Goal: Transaction & Acquisition: Purchase product/service

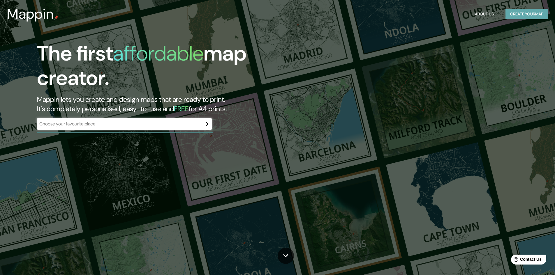
click at [538, 13] on button "Create your map" at bounding box center [527, 14] width 43 height 11
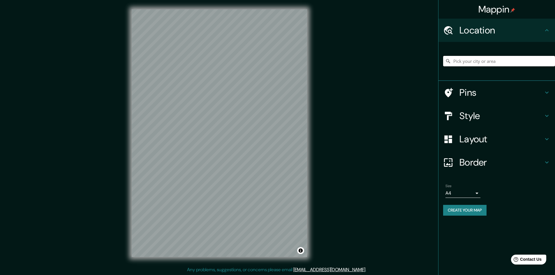
click at [499, 59] on input "Pick your city or area" at bounding box center [499, 61] width 112 height 10
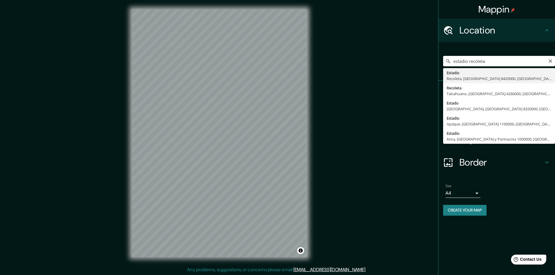
type input "Estadio, [GEOGRAPHIC_DATA], [GEOGRAPHIC_DATA] 8420000, [GEOGRAPHIC_DATA]"
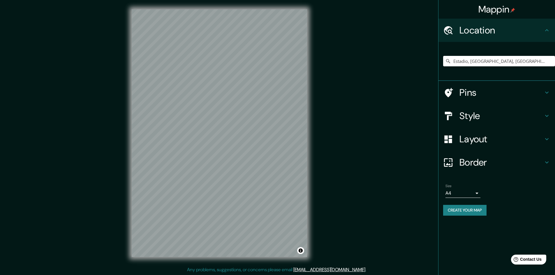
click at [520, 97] on h4 "Pins" at bounding box center [502, 93] width 84 height 12
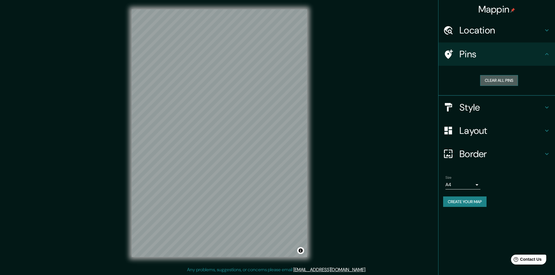
click at [507, 80] on button "Clear all pins" at bounding box center [499, 80] width 38 height 11
click at [500, 109] on h4 "Style" at bounding box center [502, 108] width 84 height 12
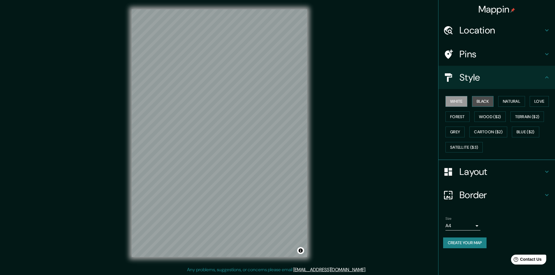
click at [484, 101] on button "Black" at bounding box center [483, 101] width 22 height 11
click at [522, 99] on button "Natural" at bounding box center [511, 101] width 27 height 11
click at [455, 102] on button "White" at bounding box center [457, 101] width 22 height 11
click at [453, 118] on button "Forest" at bounding box center [458, 117] width 24 height 11
click at [458, 132] on button "Grey" at bounding box center [455, 132] width 19 height 11
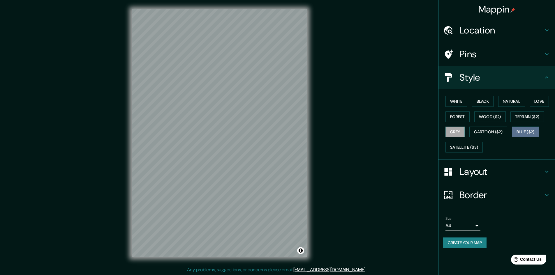
click at [529, 133] on button "Blue ($2)" at bounding box center [525, 132] width 27 height 11
click at [492, 133] on button "Cartoon ($2)" at bounding box center [488, 132] width 38 height 11
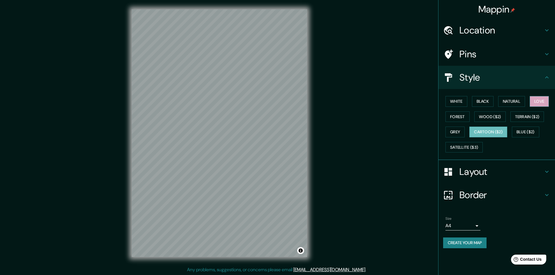
click at [543, 105] on button "Love" at bounding box center [539, 101] width 19 height 11
click at [515, 107] on div "White Black Natural Love Forest Wood ($2) Terrain ($2) Grey Cartoon ($2) Blue (…" at bounding box center [499, 124] width 112 height 61
click at [511, 101] on button "Natural" at bounding box center [511, 101] width 27 height 11
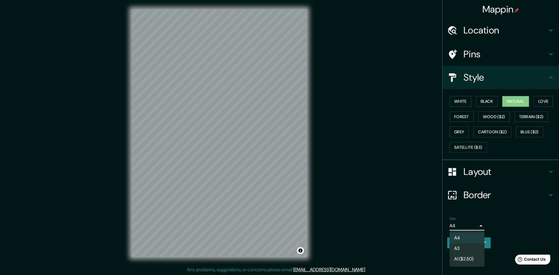
click at [476, 223] on body "Mappin Location [GEOGRAPHIC_DATA], [GEOGRAPHIC_DATA] 8420000, [GEOGRAPHIC_DATA]…" at bounding box center [279, 137] width 559 height 275
click at [475, 251] on li "A3" at bounding box center [467, 249] width 35 height 10
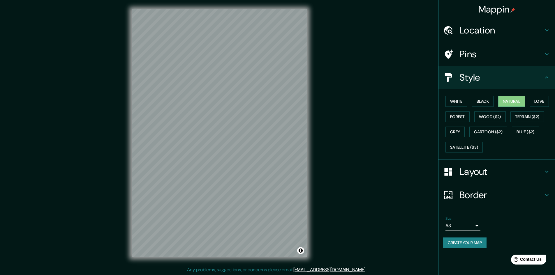
click at [513, 24] on h4 "Location" at bounding box center [502, 30] width 84 height 12
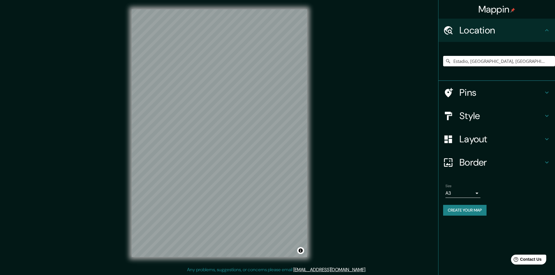
click at [512, 28] on h4 "Location" at bounding box center [502, 30] width 84 height 12
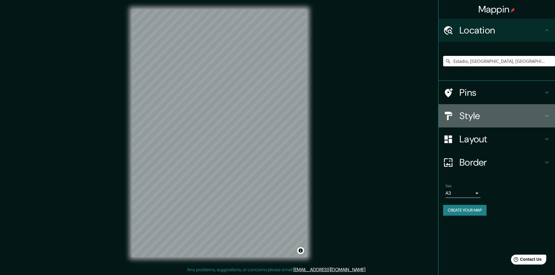
click at [496, 113] on h4 "Style" at bounding box center [502, 116] width 84 height 12
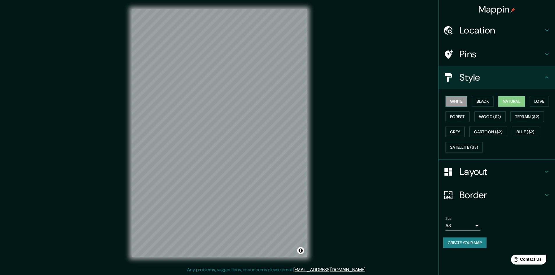
click at [460, 101] on button "White" at bounding box center [457, 101] width 22 height 11
click at [456, 132] on button "Grey" at bounding box center [455, 132] width 19 height 11
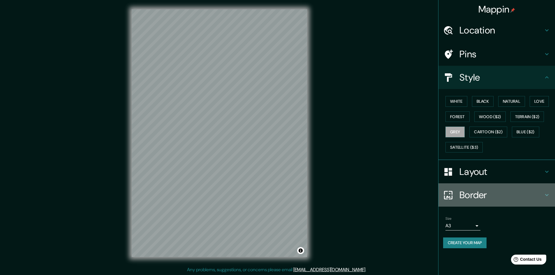
click at [487, 195] on h4 "Border" at bounding box center [502, 195] width 84 height 12
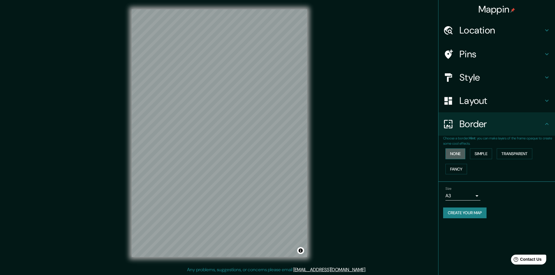
click at [453, 153] on button "None" at bounding box center [456, 154] width 20 height 11
click at [488, 154] on button "Simple" at bounding box center [481, 154] width 22 height 11
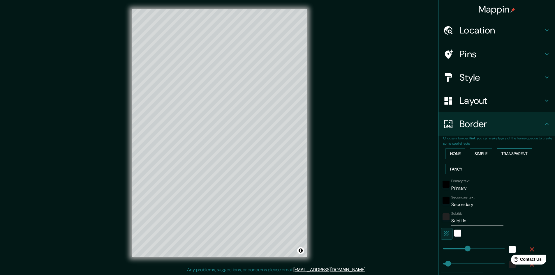
click at [513, 154] on button "Transparent" at bounding box center [515, 154] width 36 height 11
click at [462, 168] on button "Fancy" at bounding box center [457, 169] width 22 height 11
click at [456, 154] on button "None" at bounding box center [456, 154] width 20 height 11
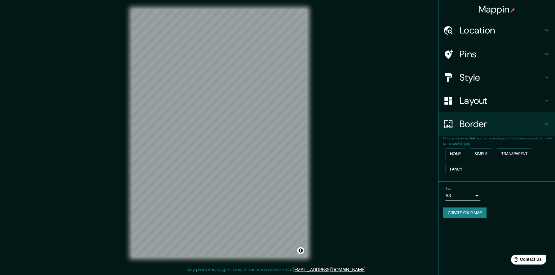
click at [464, 213] on button "Create your map" at bounding box center [464, 213] width 43 height 11
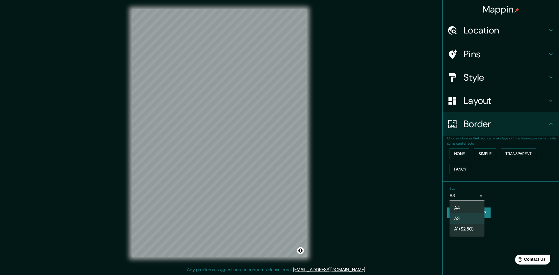
click at [474, 195] on body "Mappin Location [GEOGRAPHIC_DATA], [GEOGRAPHIC_DATA] 8420000, [GEOGRAPHIC_DATA]…" at bounding box center [279, 137] width 559 height 275
click at [534, 206] on div at bounding box center [279, 137] width 559 height 275
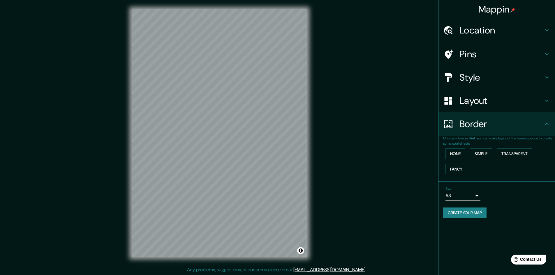
click at [477, 213] on button "Create your map" at bounding box center [464, 213] width 43 height 11
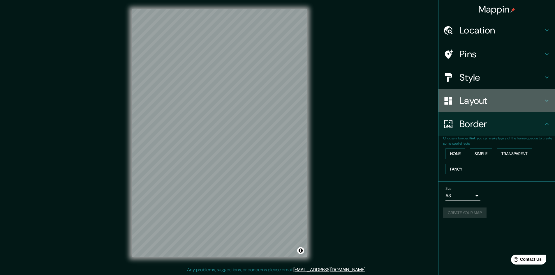
click at [531, 103] on h4 "Layout" at bounding box center [502, 101] width 84 height 12
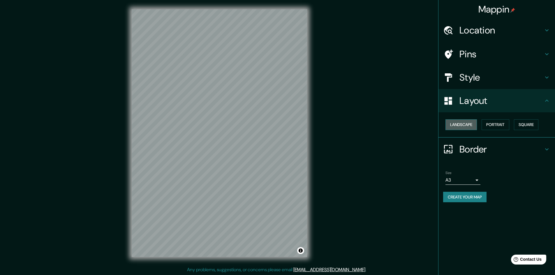
click at [460, 125] on button "Landscape" at bounding box center [461, 124] width 31 height 11
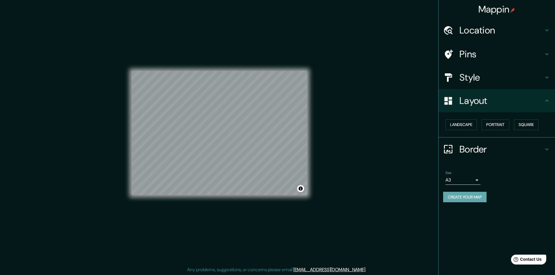
click at [462, 195] on button "Create your map" at bounding box center [464, 197] width 43 height 11
click at [462, 195] on div "Create your map" at bounding box center [496, 197] width 107 height 11
click at [482, 197] on button "Create your map" at bounding box center [464, 197] width 43 height 11
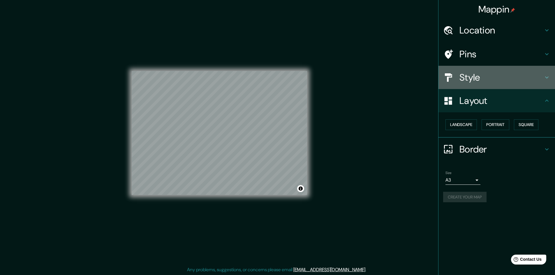
click at [476, 75] on h4 "Style" at bounding box center [502, 78] width 84 height 12
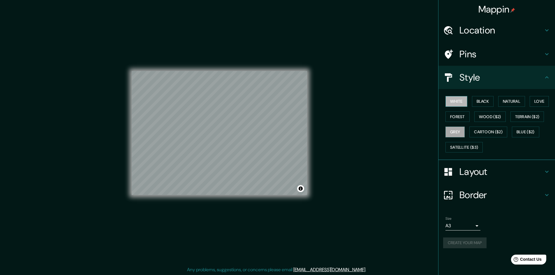
click at [459, 102] on button "White" at bounding box center [457, 101] width 22 height 11
click at [457, 132] on button "Grey" at bounding box center [455, 132] width 19 height 11
click at [459, 119] on button "Forest" at bounding box center [458, 117] width 24 height 11
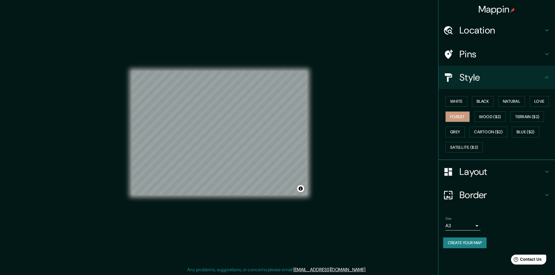
click at [480, 245] on button "Create your map" at bounding box center [464, 243] width 43 height 11
click at [479, 246] on button "Create your map" at bounding box center [464, 243] width 43 height 11
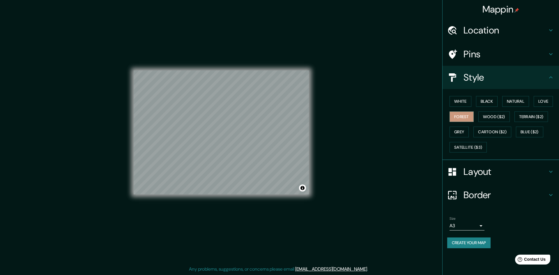
click at [473, 225] on body "Mappin Location [GEOGRAPHIC_DATA], [GEOGRAPHIC_DATA] 8420000, [GEOGRAPHIC_DATA]…" at bounding box center [279, 136] width 559 height 275
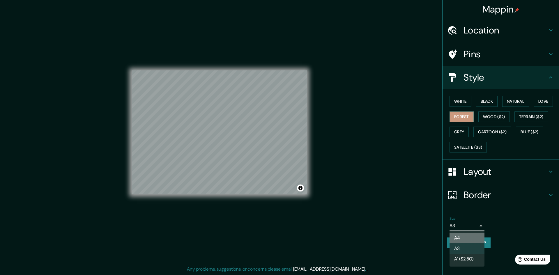
click at [472, 238] on li "A4" at bounding box center [467, 238] width 35 height 10
type input "single"
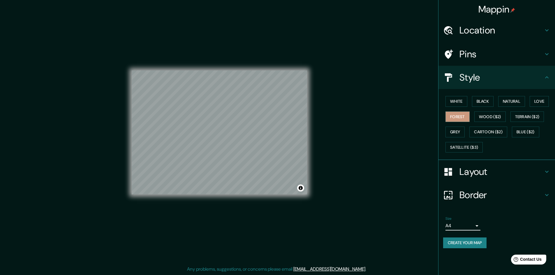
click at [476, 246] on button "Create your map" at bounding box center [464, 243] width 43 height 11
click at [475, 245] on div "Create your map" at bounding box center [496, 243] width 107 height 11
click at [476, 244] on div "Create your map" at bounding box center [496, 243] width 107 height 11
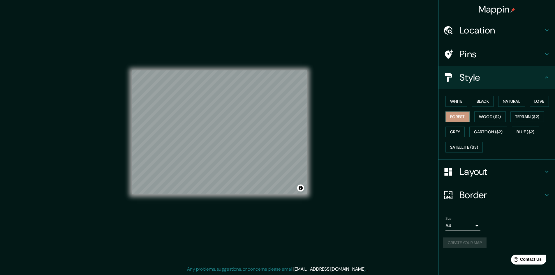
click at [477, 243] on div "Create your map" at bounding box center [496, 243] width 107 height 11
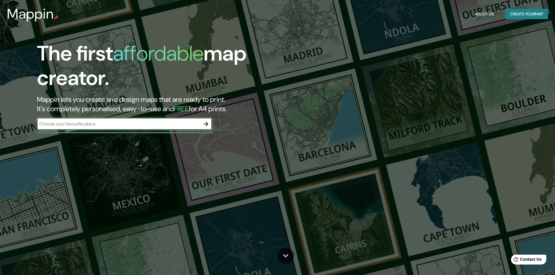
click at [508, 12] on button "Create your map" at bounding box center [527, 14] width 43 height 11
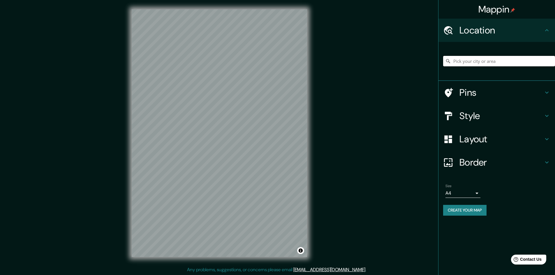
click at [482, 61] on input "Pick your city or area" at bounding box center [499, 61] width 112 height 10
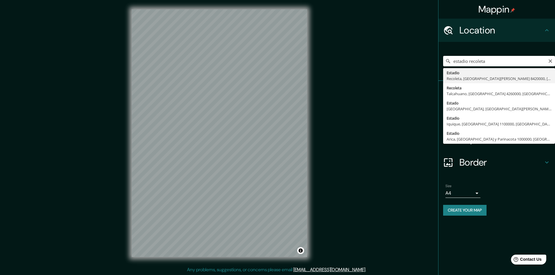
type input "Estadio, [GEOGRAPHIC_DATA], [GEOGRAPHIC_DATA] 8420000, [GEOGRAPHIC_DATA]"
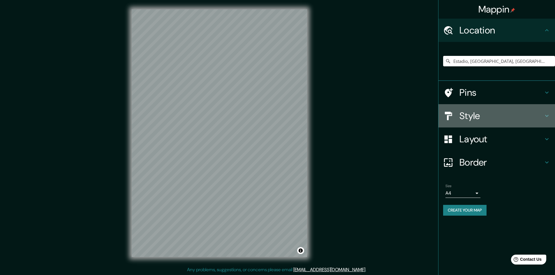
click at [523, 116] on h4 "Style" at bounding box center [502, 116] width 84 height 12
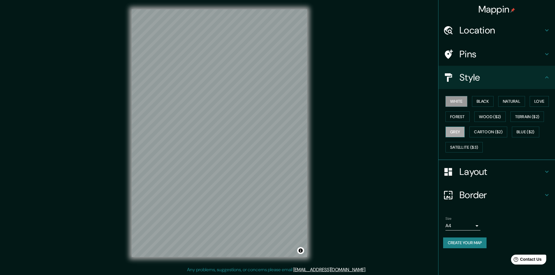
click at [458, 133] on button "Grey" at bounding box center [455, 132] width 19 height 11
click at [545, 173] on icon at bounding box center [546, 171] width 7 height 7
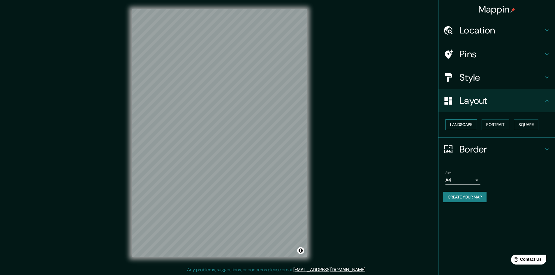
click at [461, 123] on button "Landscape" at bounding box center [461, 124] width 31 height 11
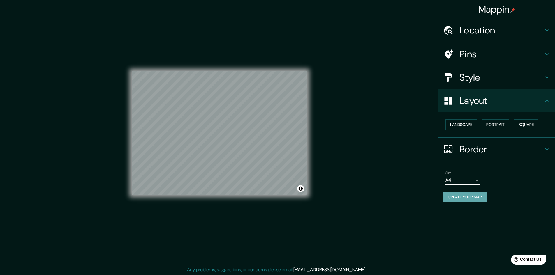
click at [468, 197] on button "Create your map" at bounding box center [464, 197] width 43 height 11
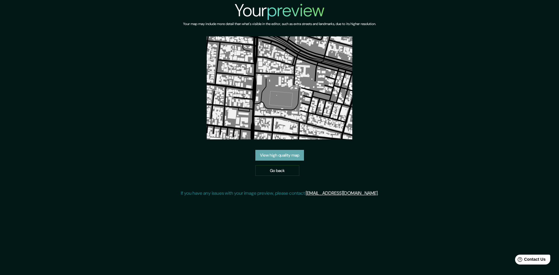
click at [291, 154] on link "View high quality map" at bounding box center [280, 155] width 49 height 11
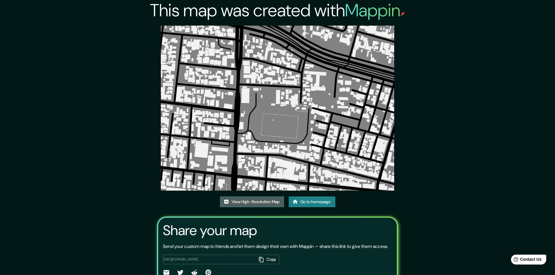
click at [249, 202] on link "View High-Resolution Map" at bounding box center [252, 202] width 64 height 11
